Goal: Transaction & Acquisition: Download file/media

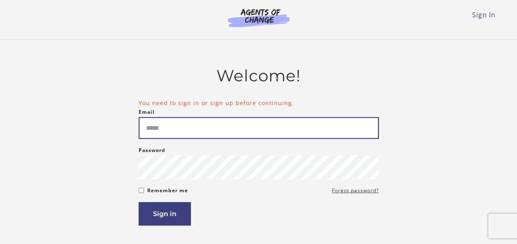
click at [304, 132] on input "Email" at bounding box center [259, 128] width 240 height 22
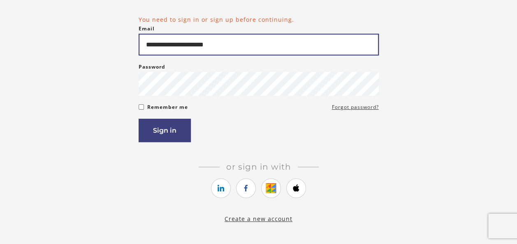
type input "**********"
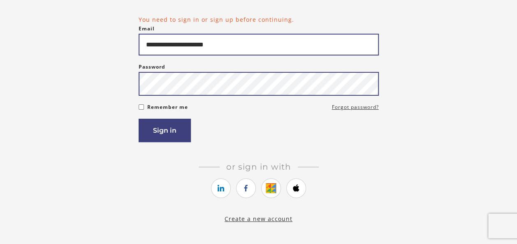
click at [139, 119] on button "Sign in" at bounding box center [165, 130] width 52 height 23
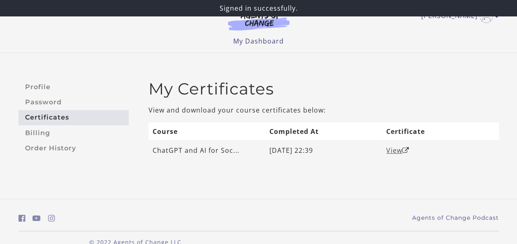
click at [404, 152] on icon "Open in a new window" at bounding box center [405, 150] width 7 height 7
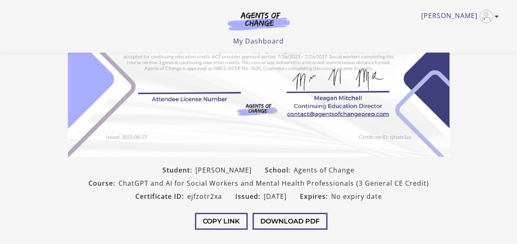
scroll to position [139, 0]
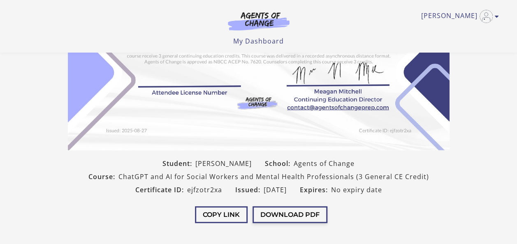
click at [306, 217] on button "Download PDF" at bounding box center [290, 214] width 75 height 17
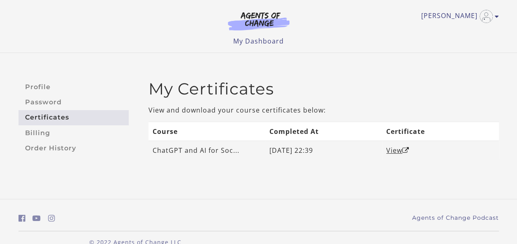
click at [398, 154] on td "View" at bounding box center [440, 150] width 117 height 19
click at [391, 151] on link "View" at bounding box center [397, 150] width 23 height 9
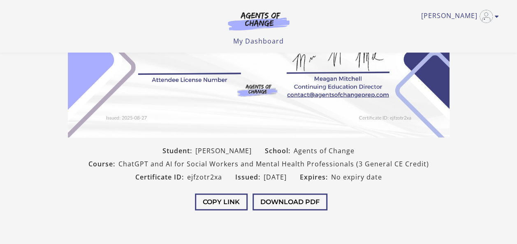
scroll to position [201, 0]
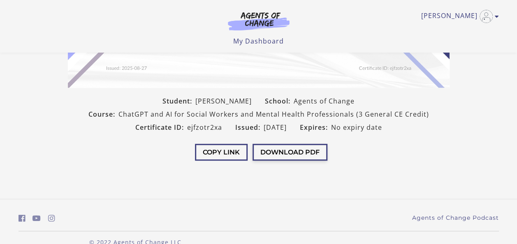
click at [306, 156] on button "Download PDF" at bounding box center [290, 152] width 75 height 17
